Goal: Task Accomplishment & Management: Manage account settings

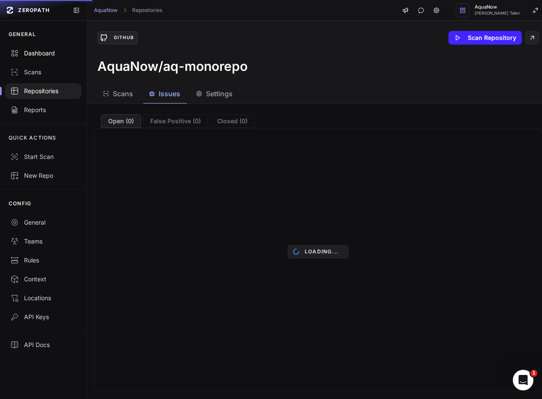
click at [42, 53] on div "Dashboard" at bounding box center [43, 53] width 66 height 9
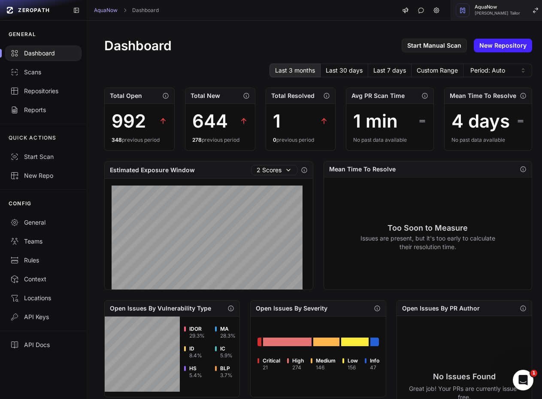
click at [515, 8] on span "AquaNow" at bounding box center [498, 7] width 46 height 5
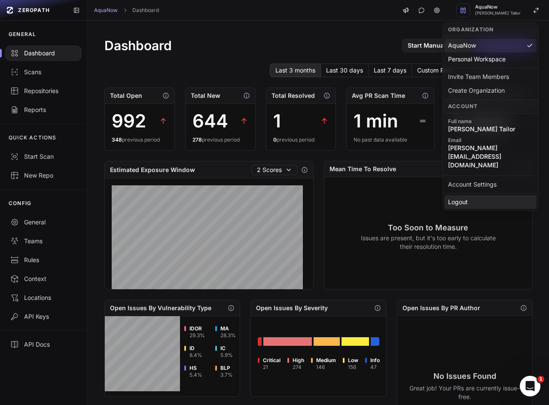
click at [476, 195] on div "Logout" at bounding box center [490, 202] width 92 height 14
